Goal: Task Accomplishment & Management: Use online tool/utility

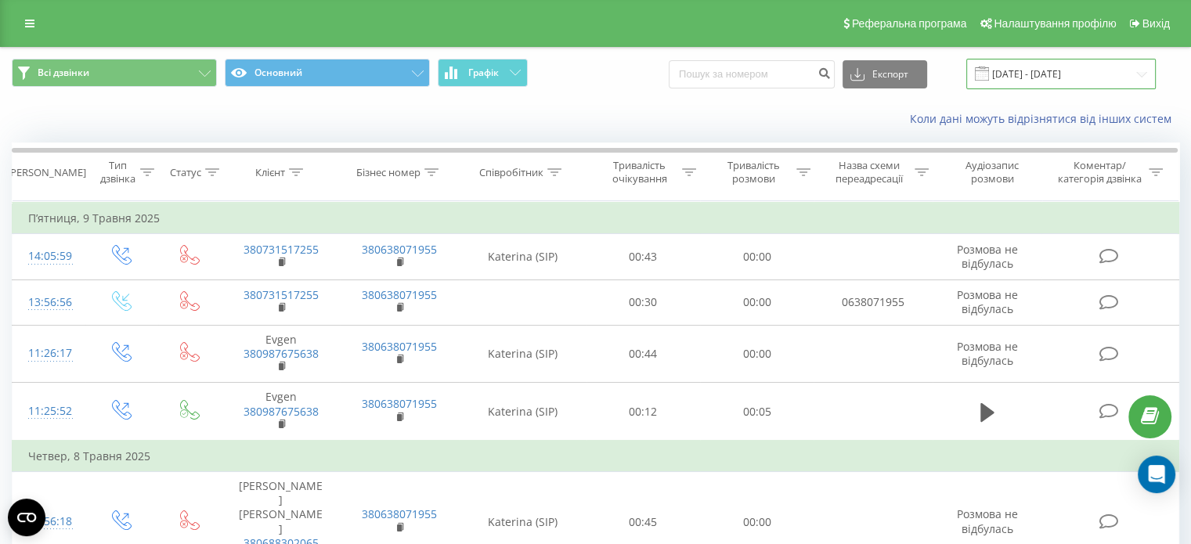
click at [1072, 75] on input "[DATE] - [DATE]" at bounding box center [1060, 74] width 189 height 31
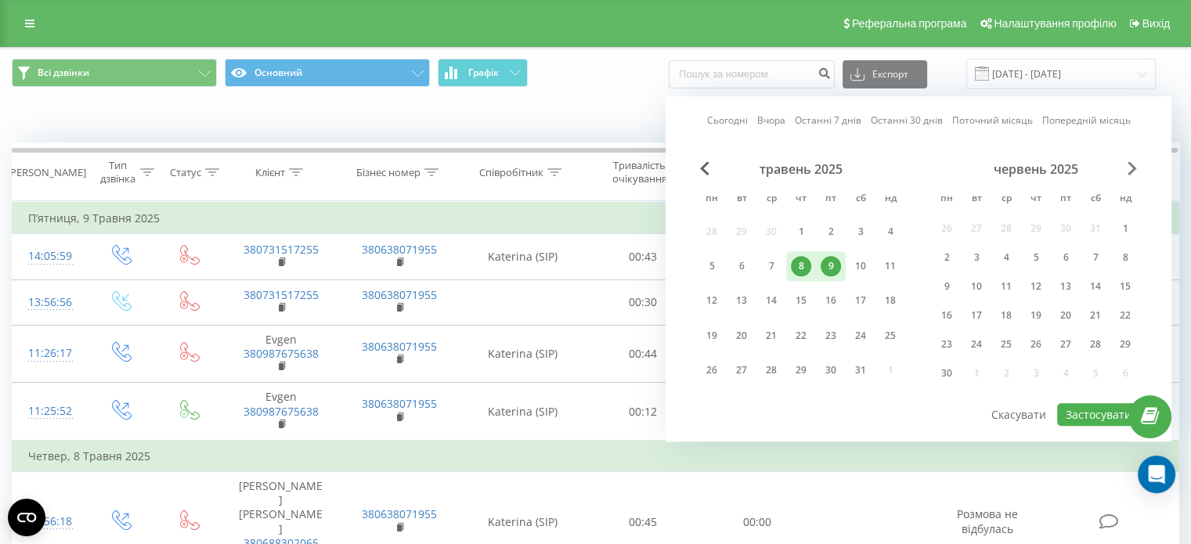
click at [1129, 171] on span "Next Month" at bounding box center [1131, 168] width 9 height 14
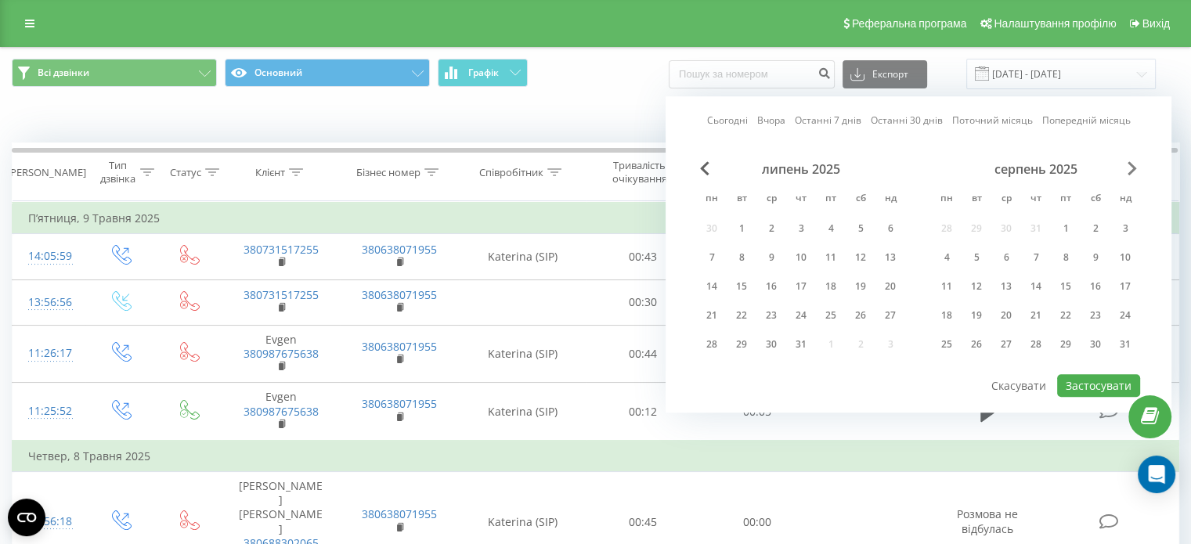
click at [1129, 171] on span "Next Month" at bounding box center [1131, 168] width 9 height 14
click at [1038, 286] on div "18" at bounding box center [1036, 286] width 20 height 20
click at [1061, 287] on div "19" at bounding box center [1065, 286] width 20 height 20
click at [1090, 378] on button "Застосувати" at bounding box center [1098, 385] width 83 height 23
type input "[DATE] - [DATE]"
